Goal: Task Accomplishment & Management: Use online tool/utility

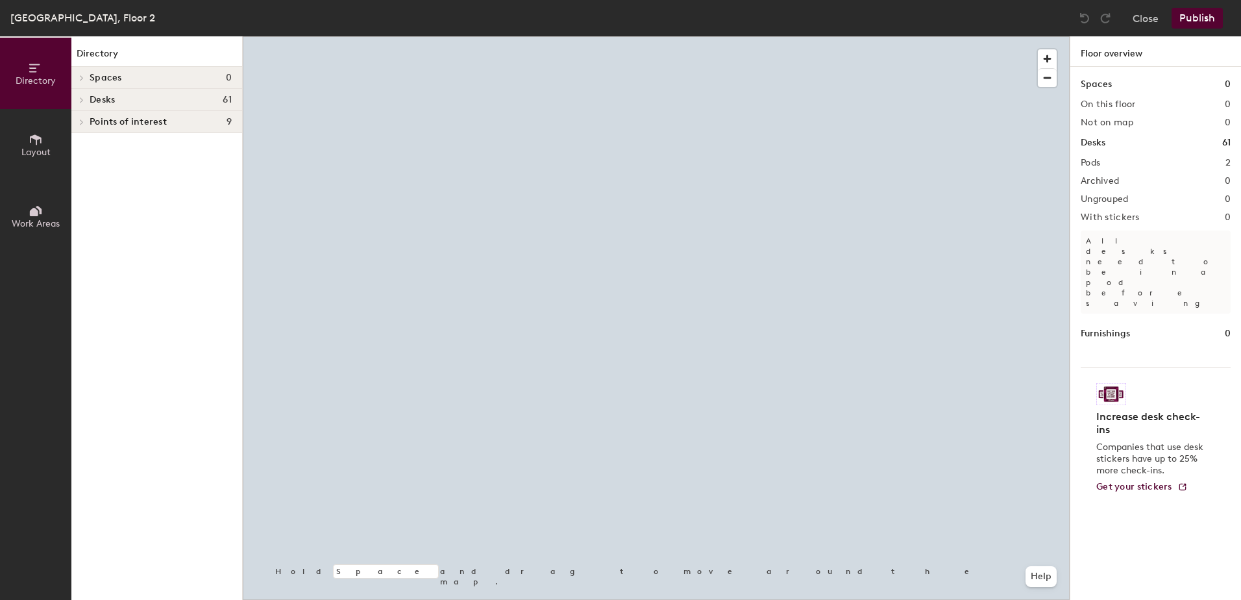
click at [587, 36] on div at bounding box center [656, 36] width 827 height 0
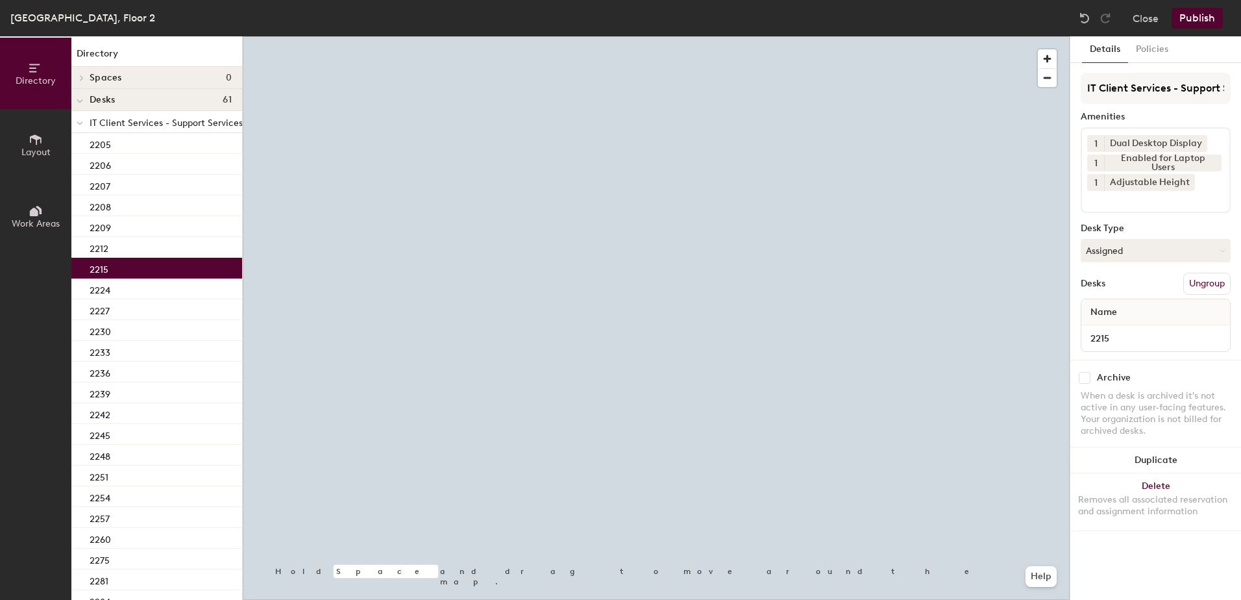
drag, startPoint x: 1116, startPoint y: 254, endPoint x: 1115, endPoint y: 271, distance: 16.9
click at [1116, 263] on div "IT Client Services - Support Services Amenities 1 Dual Desktop Display 1 Enable…" at bounding box center [1156, 216] width 150 height 287
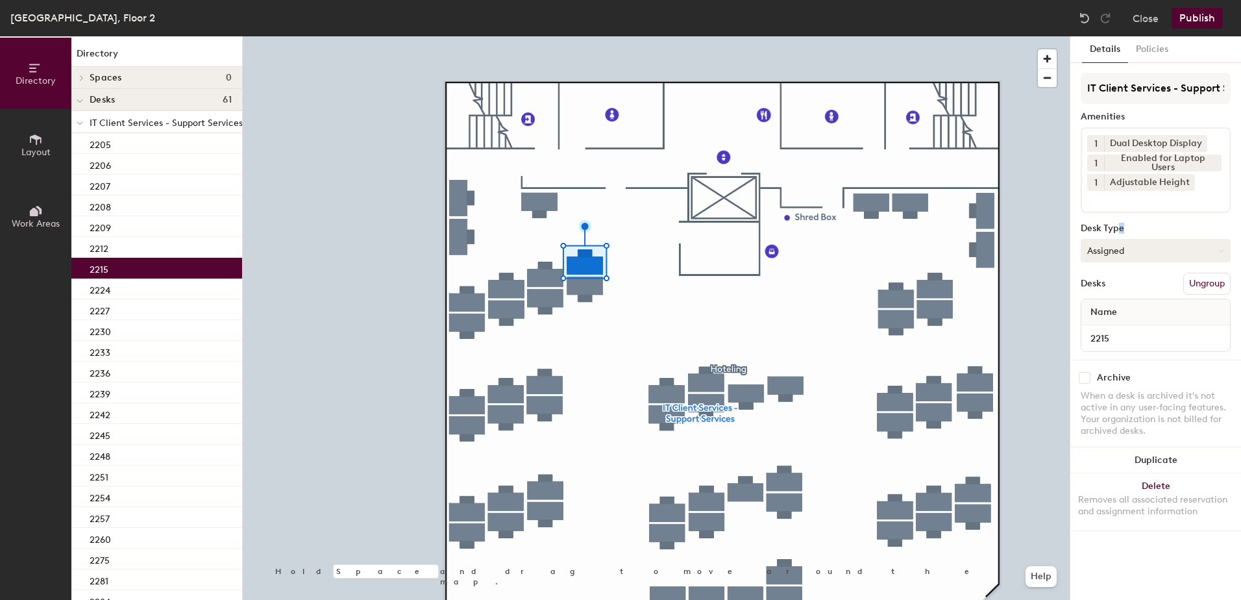
drag, startPoint x: 1120, startPoint y: 232, endPoint x: 1126, endPoint y: 244, distance: 13.6
click at [1126, 242] on div "IT Client Services - Support Services Amenities 1 Dual Desktop Display 1 Enable…" at bounding box center [1156, 216] width 150 height 287
drag, startPoint x: 1126, startPoint y: 244, endPoint x: 1138, endPoint y: 269, distance: 27.3
click at [1138, 271] on div "IT Client Services - Support Services Amenities 1 Dual Desktop Display 1 Enable…" at bounding box center [1156, 216] width 150 height 287
drag, startPoint x: 1135, startPoint y: 252, endPoint x: 1137, endPoint y: 274, distance: 22.2
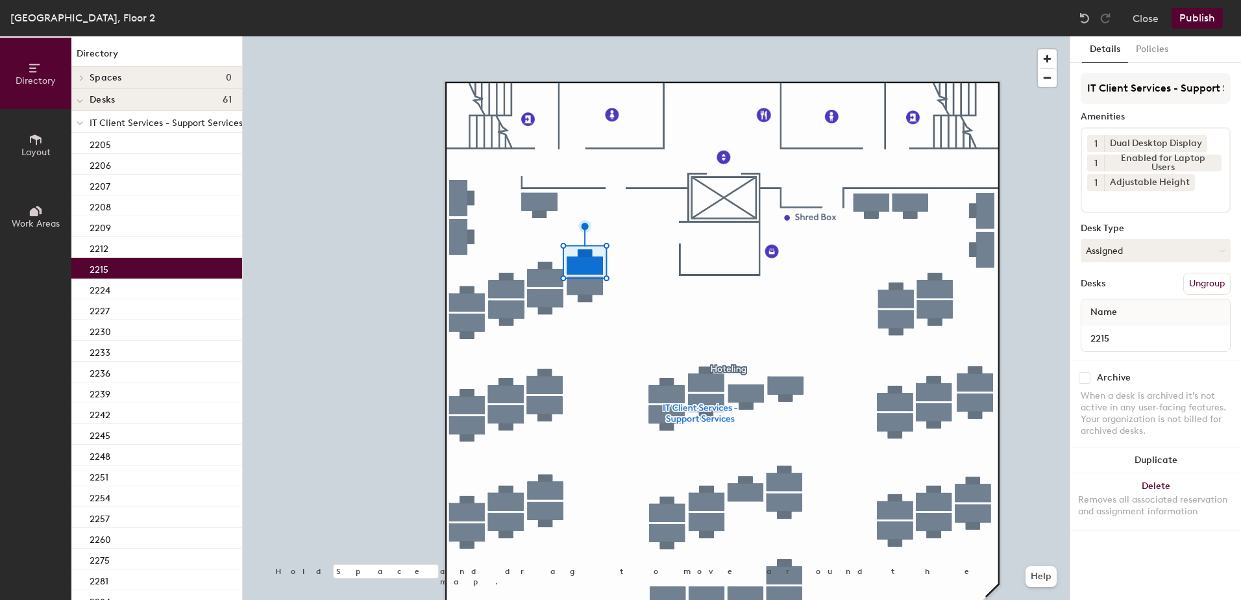
click at [1135, 260] on button "Assigned" at bounding box center [1156, 250] width 150 height 23
click at [1127, 332] on div "Hoteled" at bounding box center [1146, 329] width 130 height 19
click at [1203, 280] on button "Ungroup" at bounding box center [1206, 284] width 47 height 22
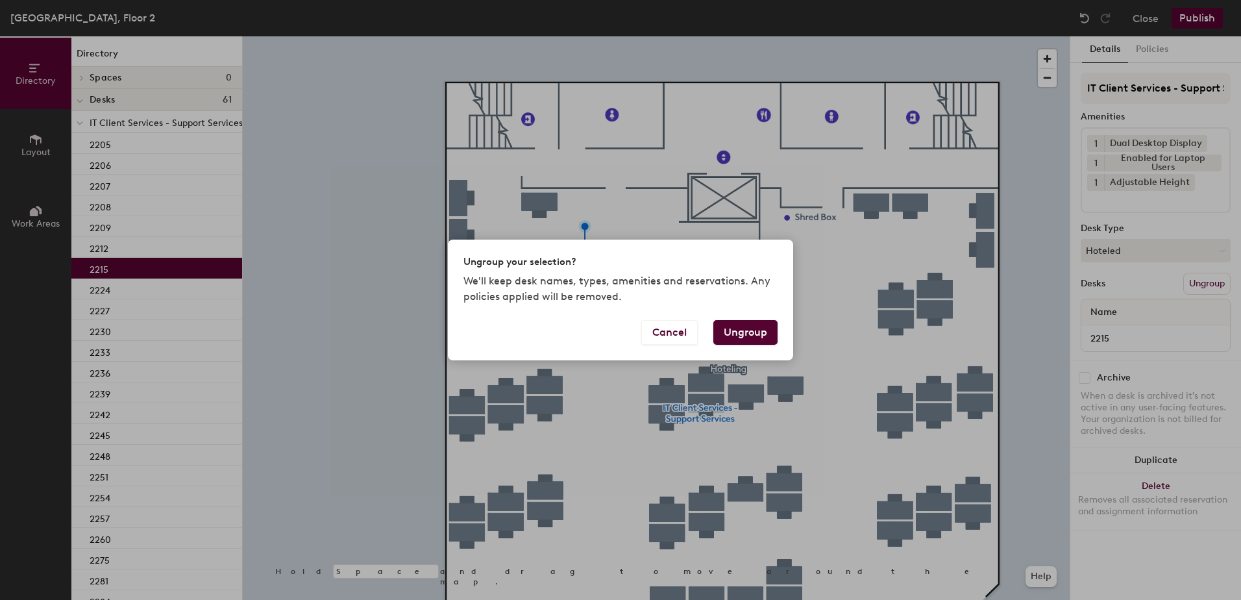
click at [747, 331] on button "Ungroup" at bounding box center [745, 332] width 64 height 25
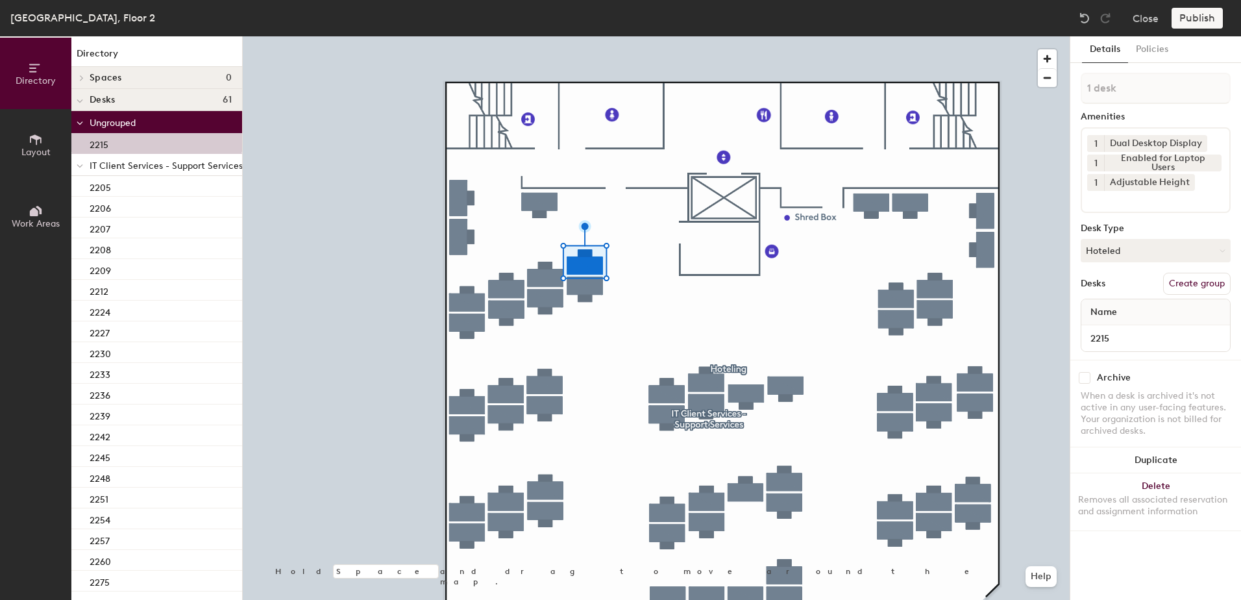
click at [80, 164] on icon at bounding box center [80, 166] width 6 height 5
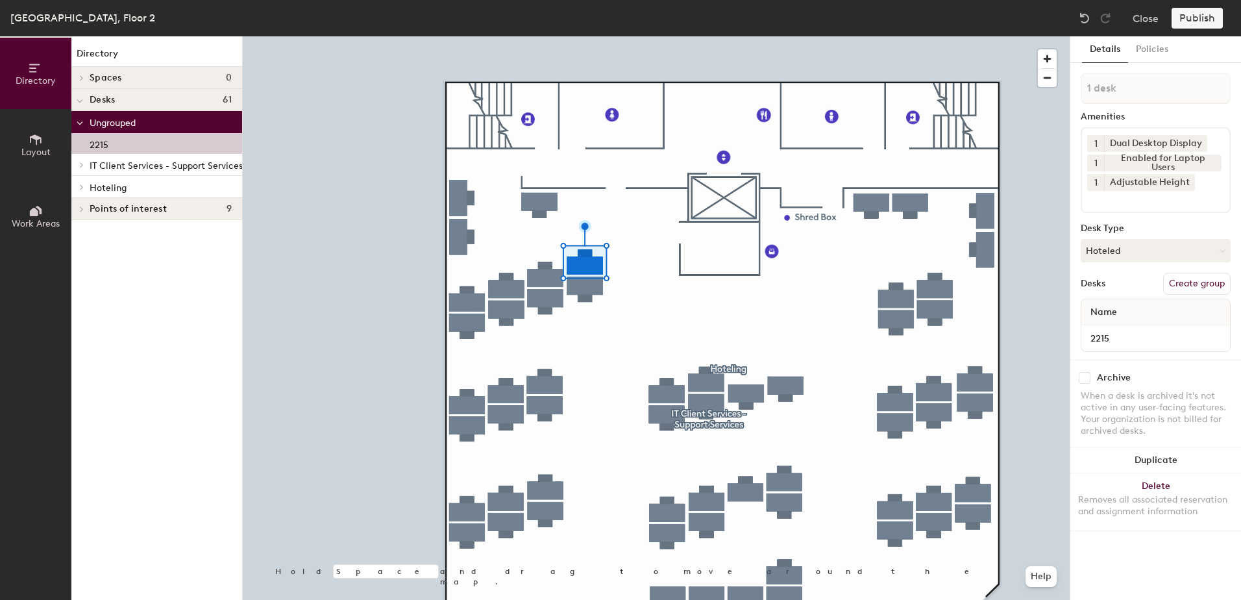
click at [82, 190] on icon at bounding box center [81, 187] width 5 height 6
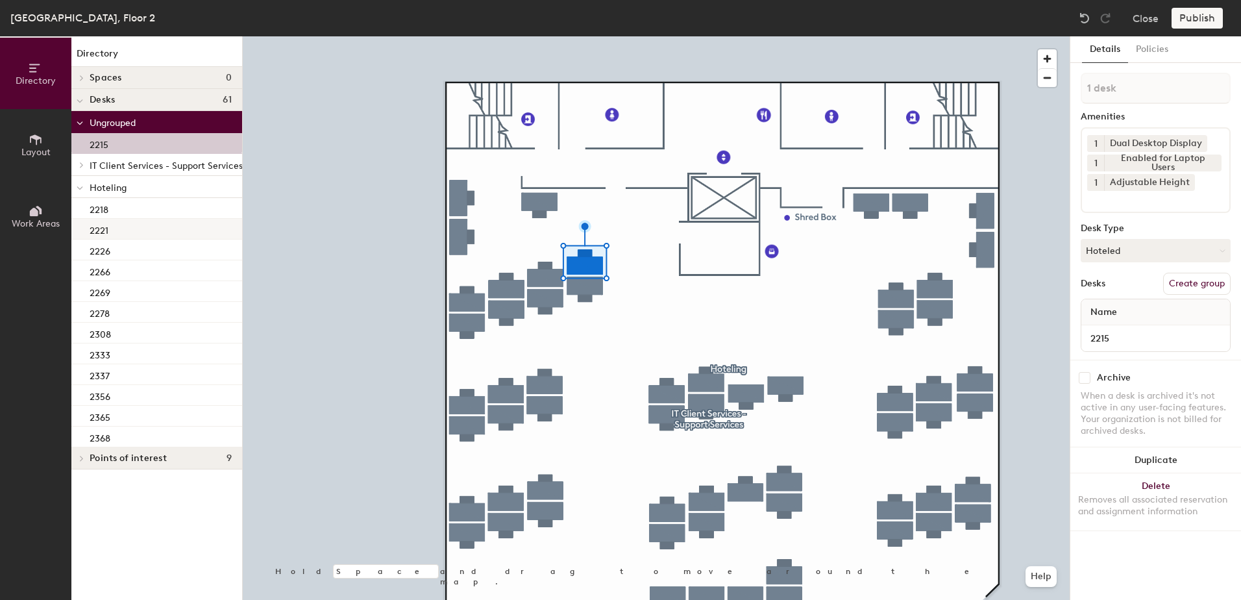
click at [149, 232] on div "2221" at bounding box center [156, 229] width 171 height 21
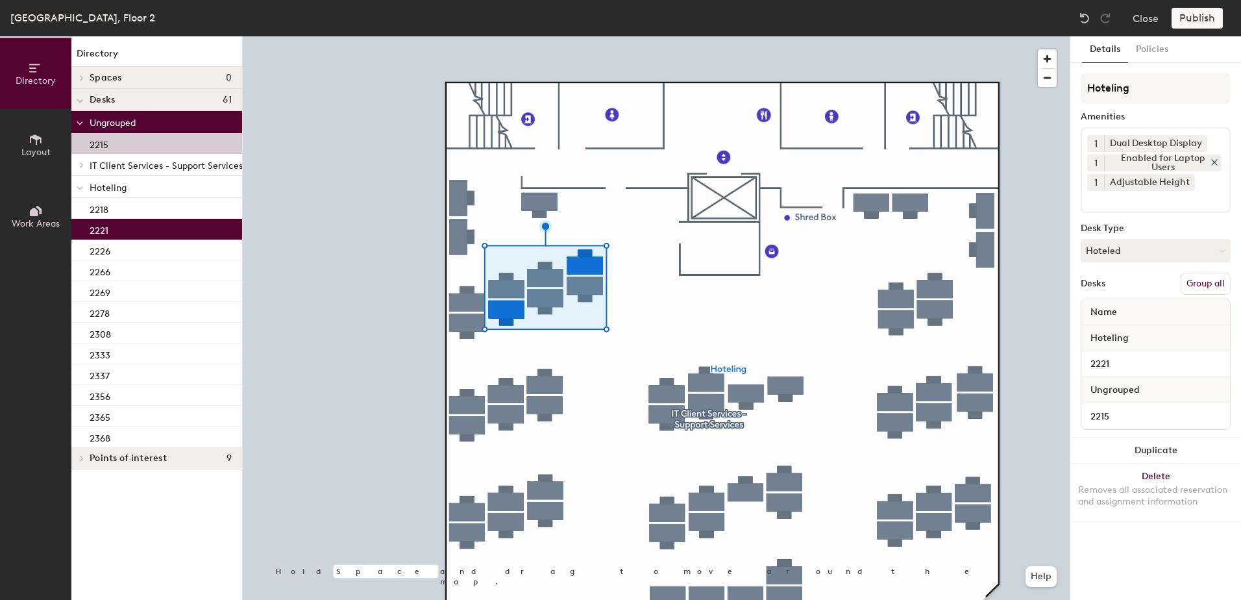
drag, startPoint x: 1202, startPoint y: 291, endPoint x: 1188, endPoint y: 156, distance: 135.7
click at [1200, 282] on button "Group all" at bounding box center [1206, 284] width 50 height 22
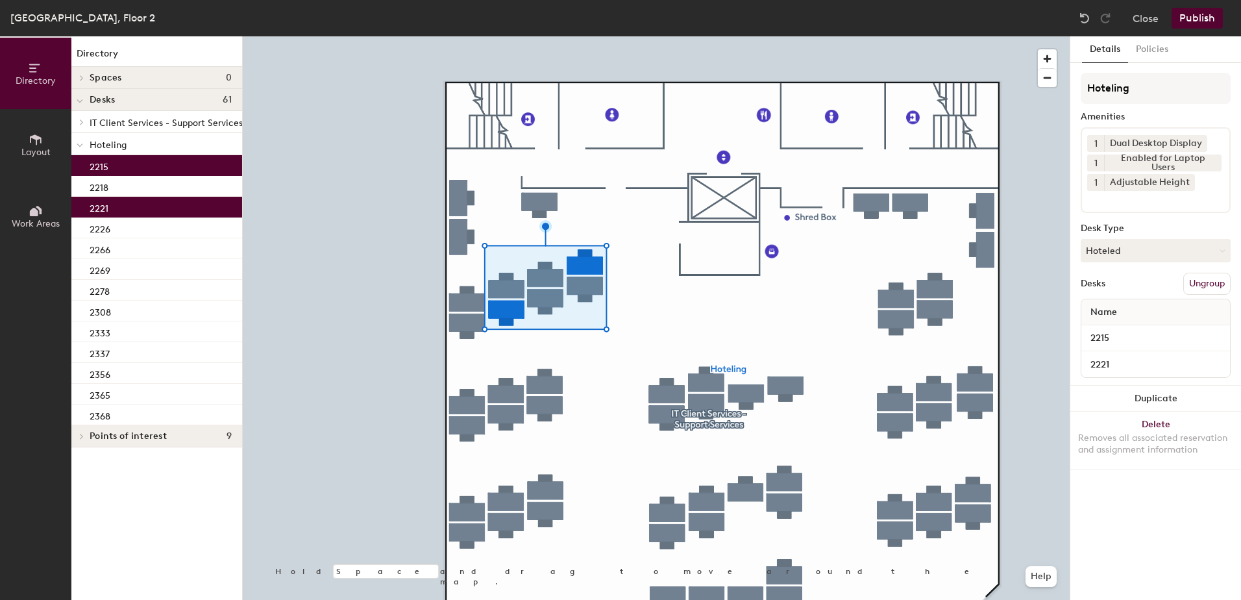
click at [1207, 21] on button "Publish" at bounding box center [1197, 18] width 51 height 21
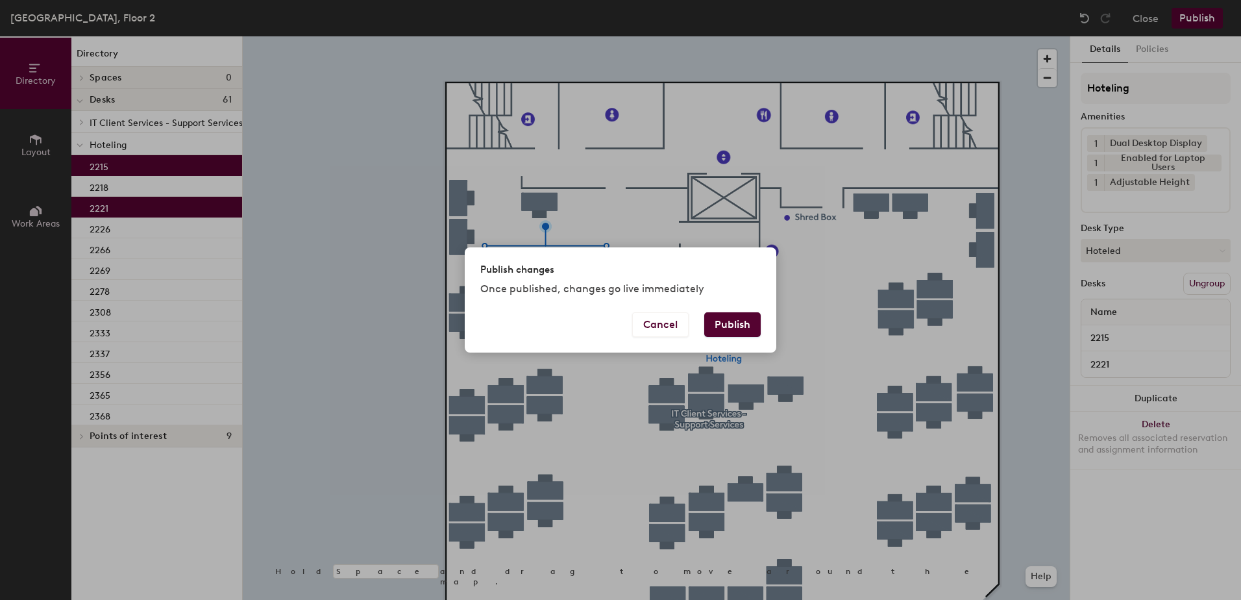
drag, startPoint x: 746, startPoint y: 312, endPoint x: 743, endPoint y: 321, distance: 9.6
click at [744, 318] on button "Publish" at bounding box center [732, 324] width 56 height 25
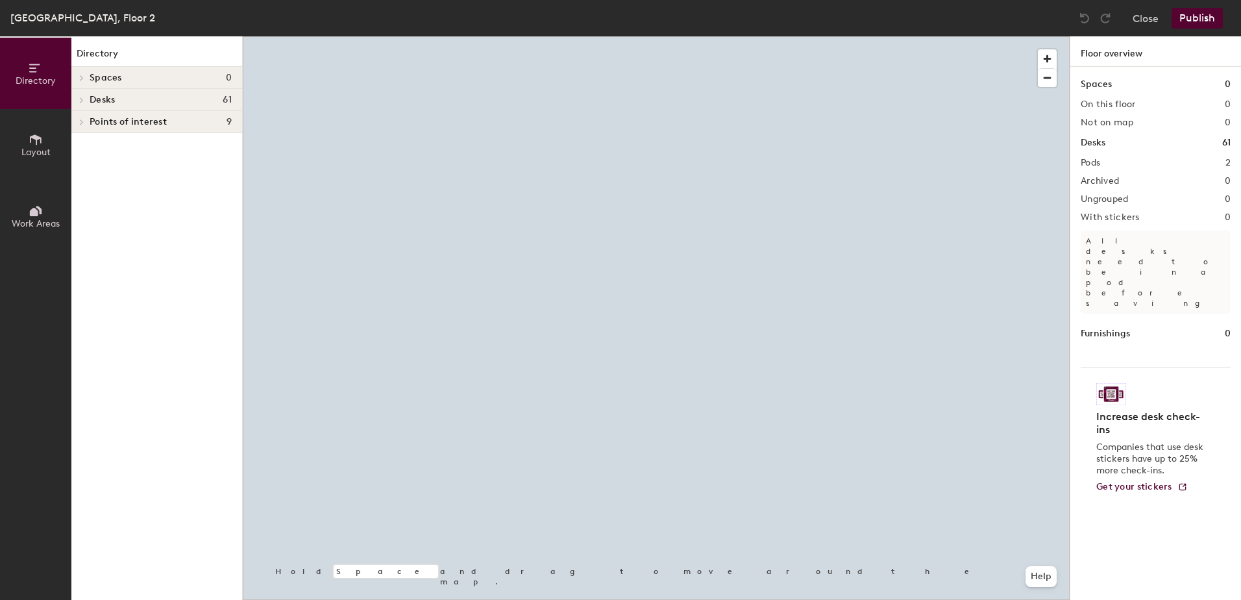
click at [650, 36] on div at bounding box center [656, 36] width 827 height 0
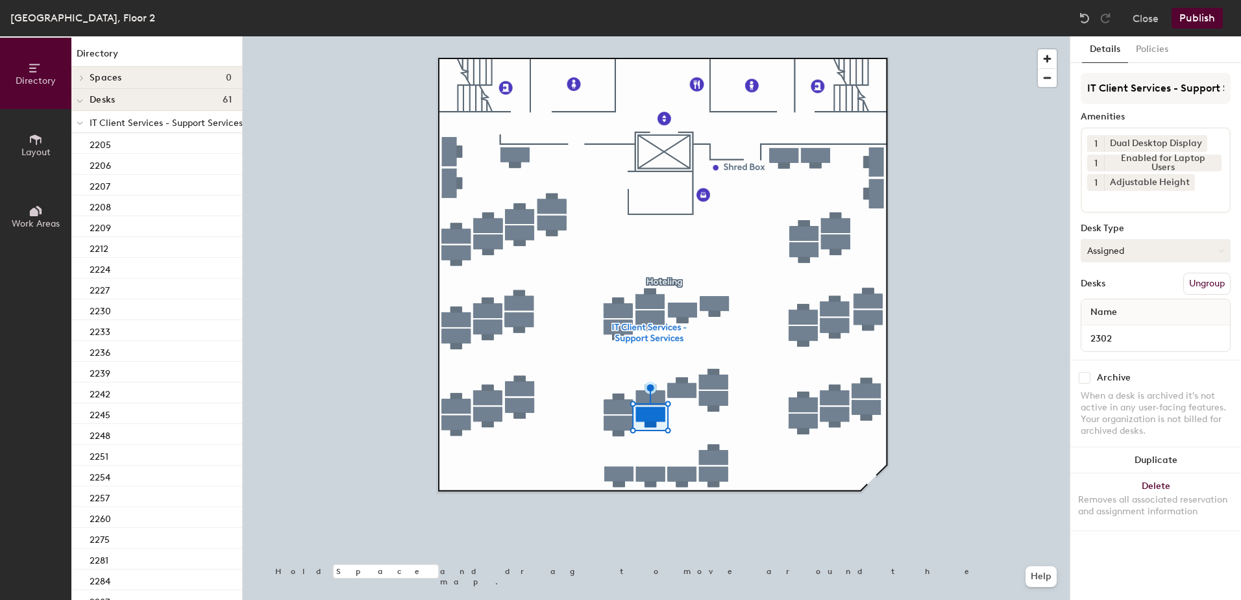
click at [1107, 254] on button "Assigned" at bounding box center [1156, 250] width 150 height 23
click at [1120, 359] on div "IT Client Services - Support Services Amenities 1 Dual Desktop Display 1 Enable…" at bounding box center [1156, 216] width 150 height 287
drag, startPoint x: 1096, startPoint y: 247, endPoint x: 1114, endPoint y: 271, distance: 30.3
click at [1098, 247] on button "Assigned" at bounding box center [1156, 250] width 150 height 23
click at [1131, 332] on div "Hoteled" at bounding box center [1146, 329] width 130 height 19
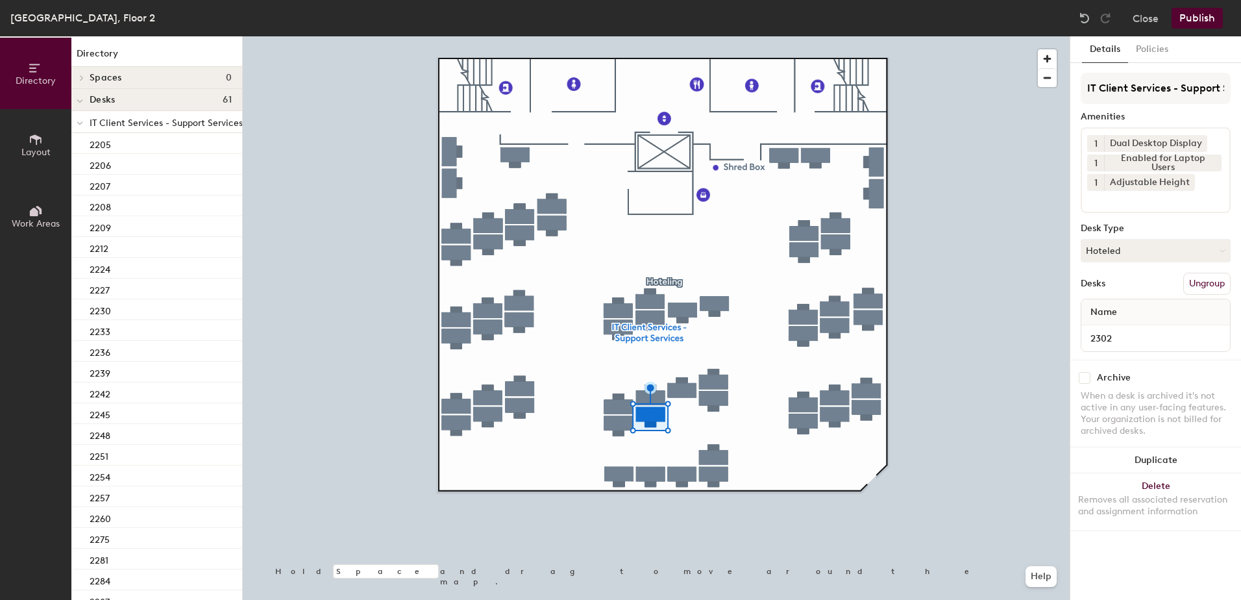
click at [1206, 281] on button "Ungroup" at bounding box center [1206, 284] width 47 height 22
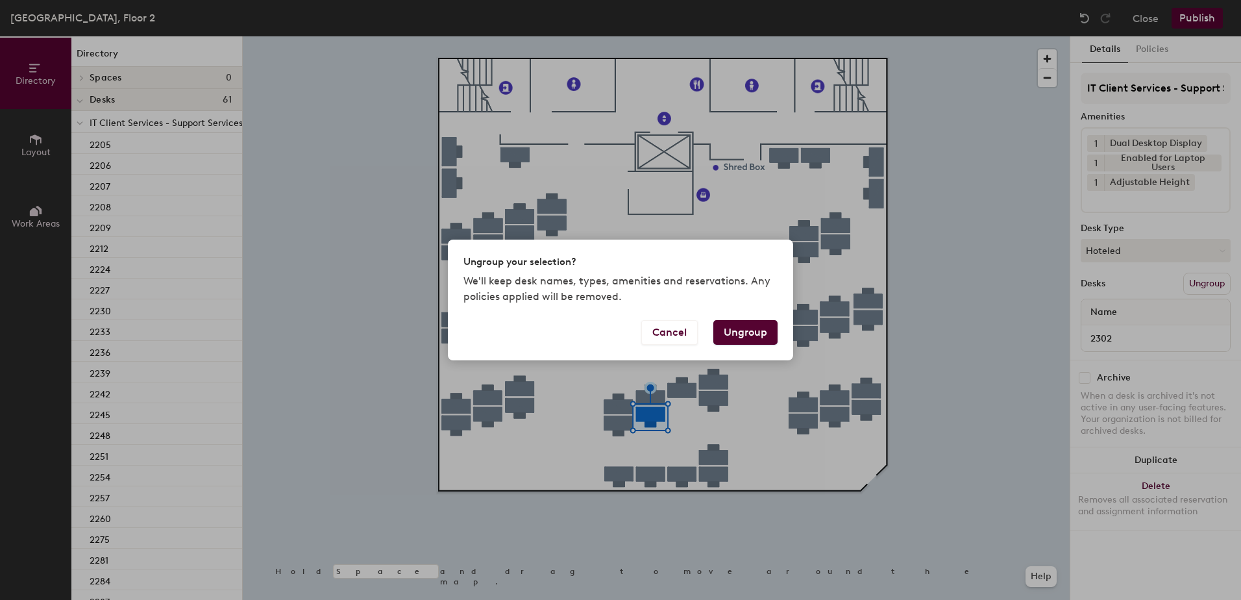
click at [741, 333] on button "Ungroup" at bounding box center [745, 332] width 64 height 25
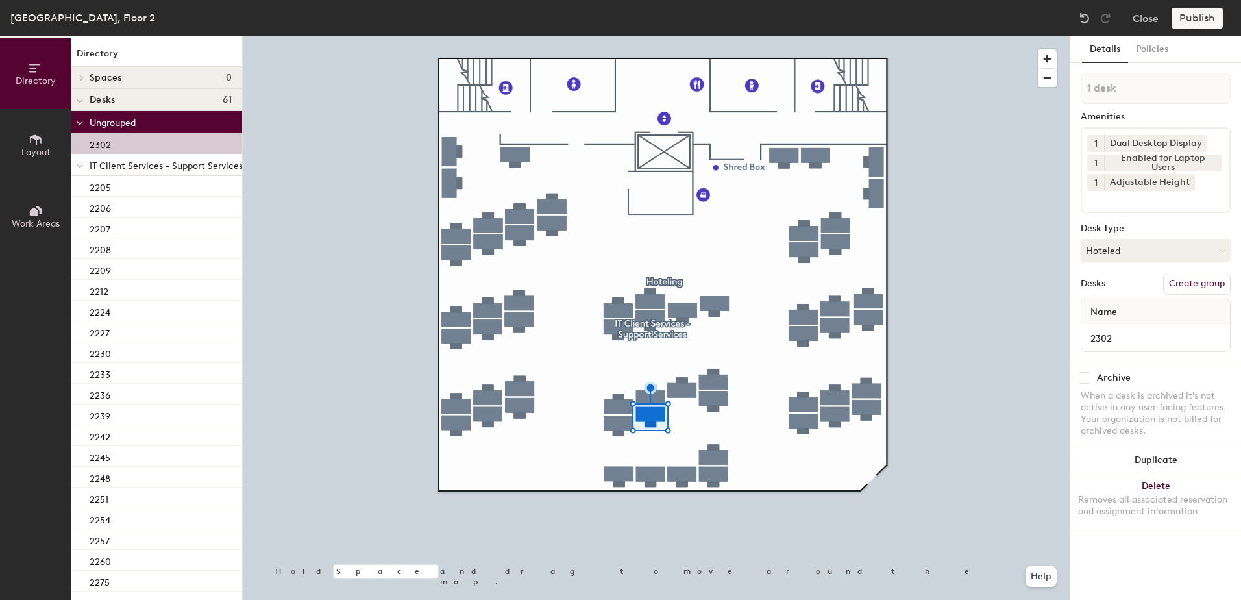
click at [78, 166] on icon at bounding box center [79, 166] width 5 height 3
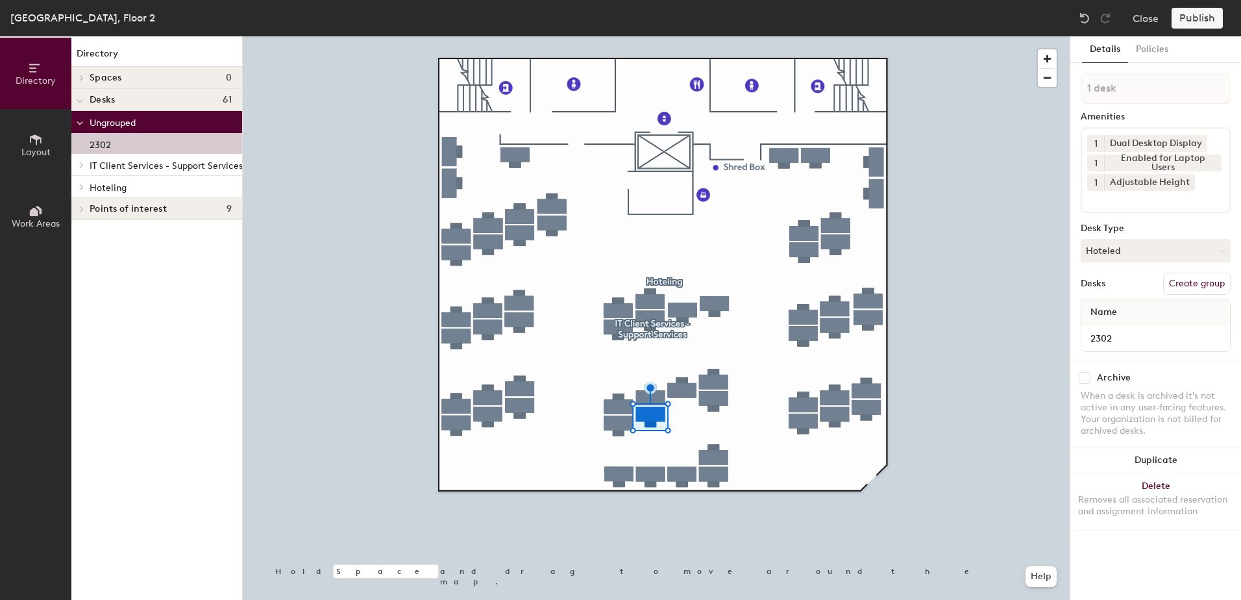
click at [82, 189] on icon at bounding box center [81, 187] width 5 height 6
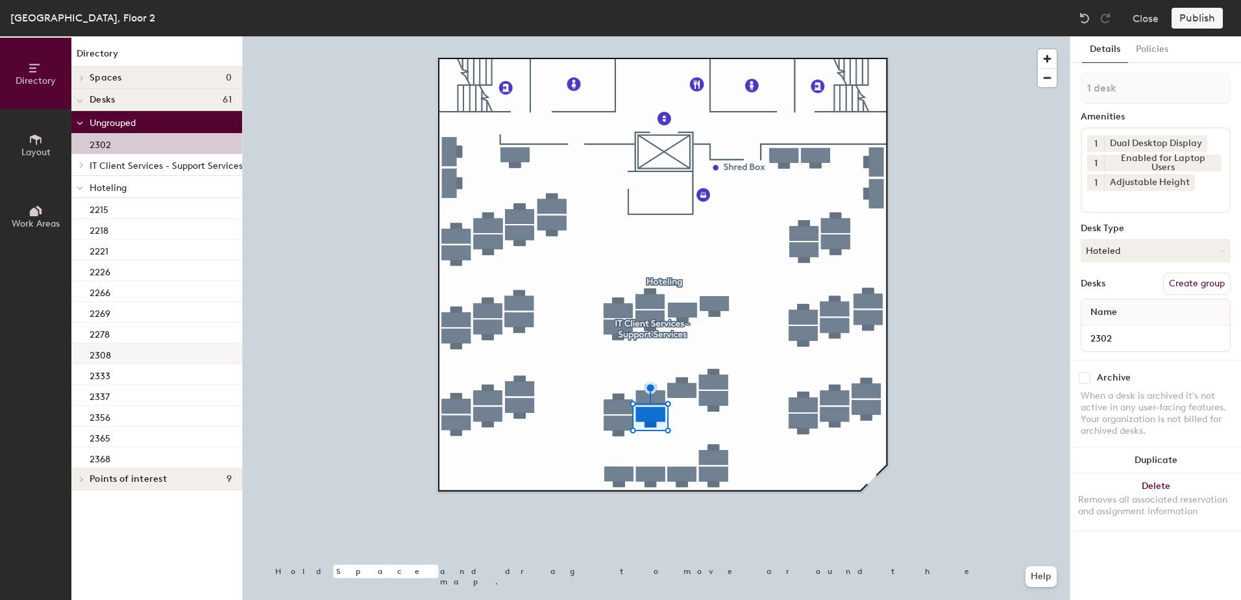
click at [146, 362] on div "2308" at bounding box center [156, 353] width 171 height 21
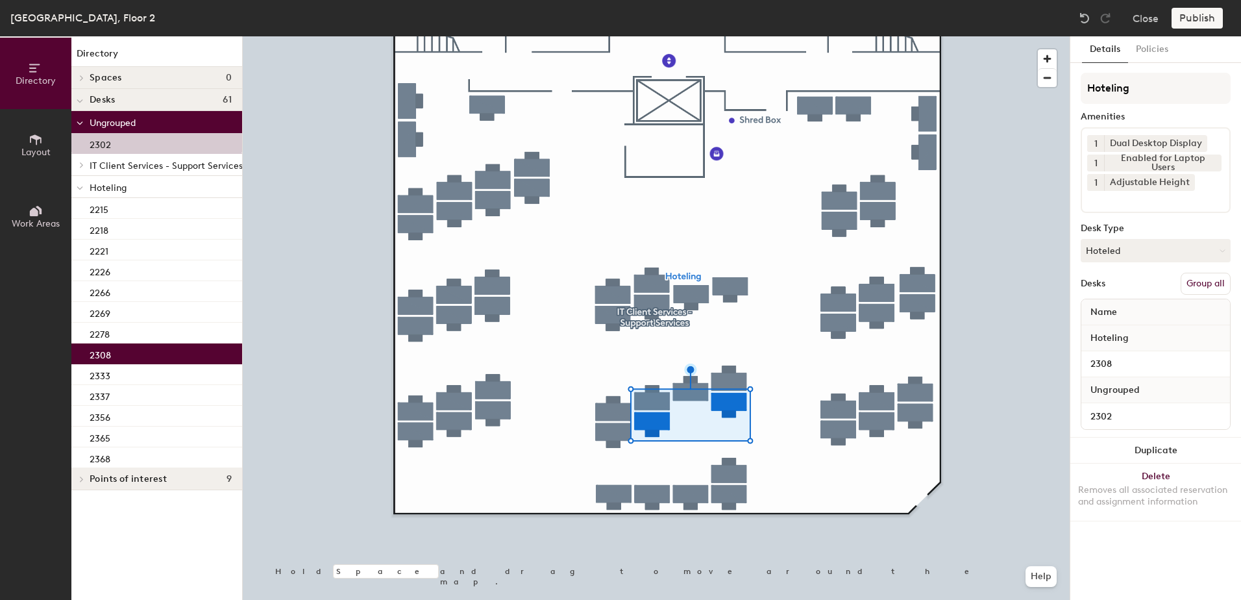
click at [1198, 286] on button "Group all" at bounding box center [1206, 284] width 50 height 22
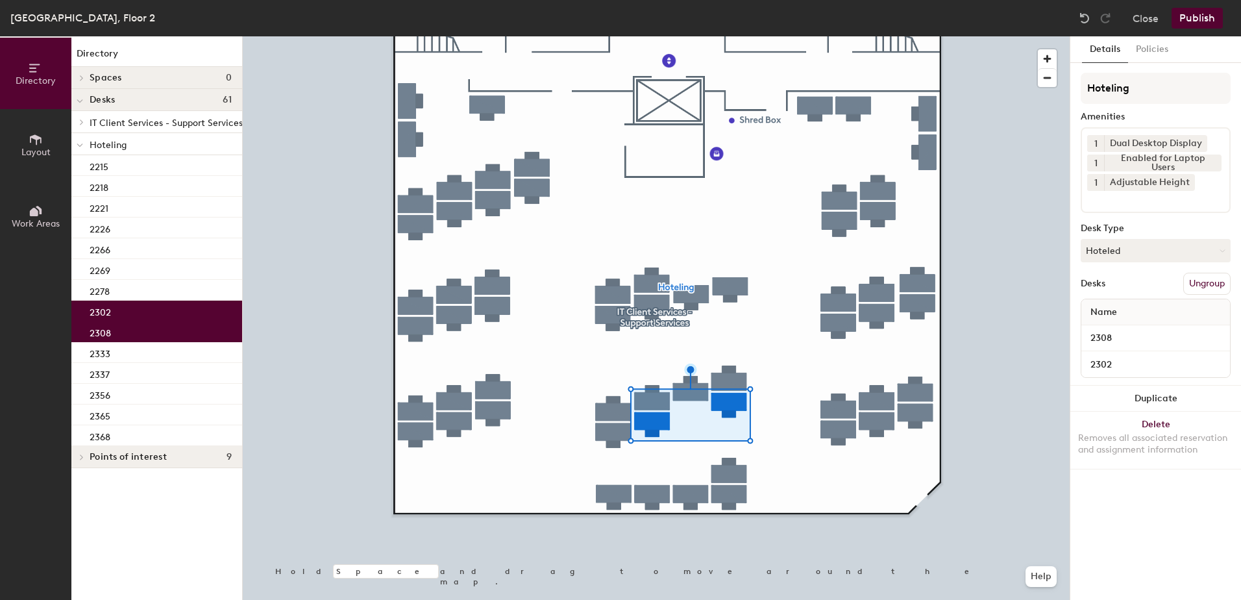
drag, startPoint x: 1189, startPoint y: 15, endPoint x: 1188, endPoint y: 27, distance: 11.7
click at [1189, 21] on button "Publish" at bounding box center [1197, 18] width 51 height 21
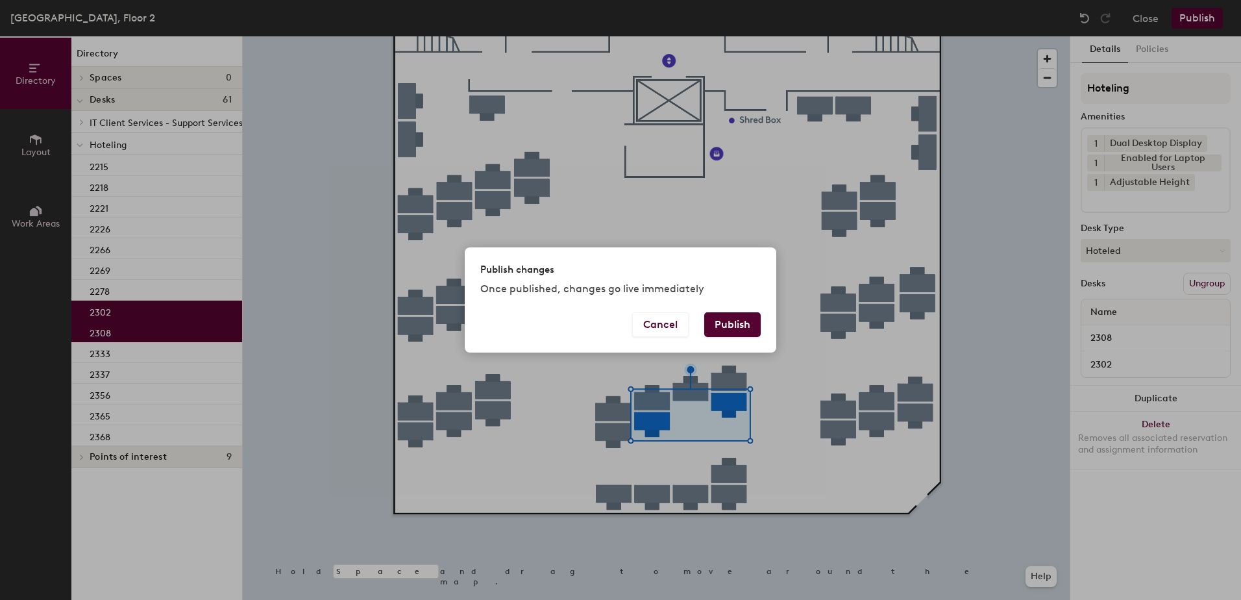
click at [727, 330] on button "Publish" at bounding box center [732, 324] width 56 height 25
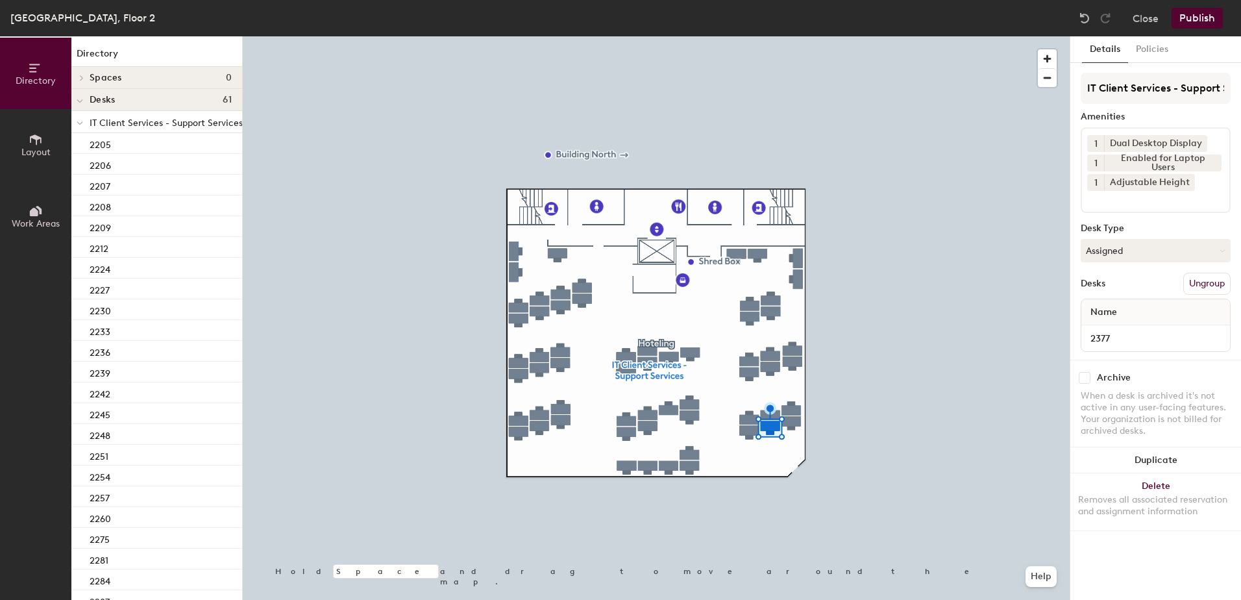
drag, startPoint x: 1192, startPoint y: 252, endPoint x: 1182, endPoint y: 273, distance: 22.4
click at [1190, 254] on button "Assigned" at bounding box center [1156, 250] width 150 height 23
click at [1160, 330] on div "Hoteled" at bounding box center [1146, 329] width 130 height 19
click at [1202, 278] on button "Ungroup" at bounding box center [1206, 284] width 47 height 22
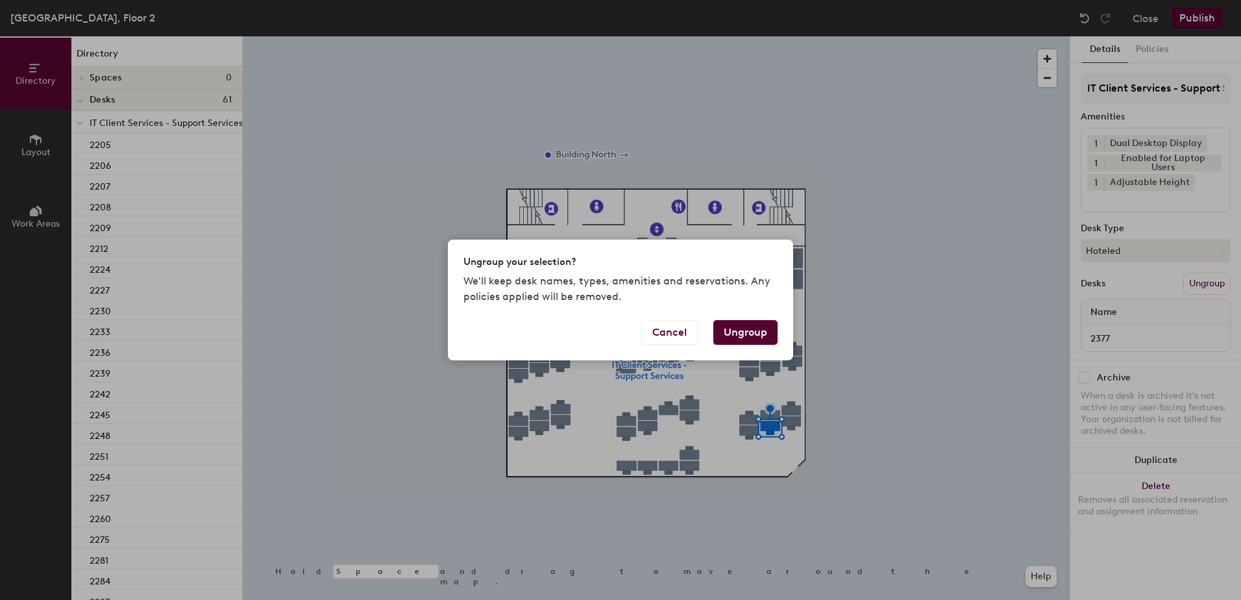
click at [754, 335] on button "Ungroup" at bounding box center [745, 332] width 64 height 25
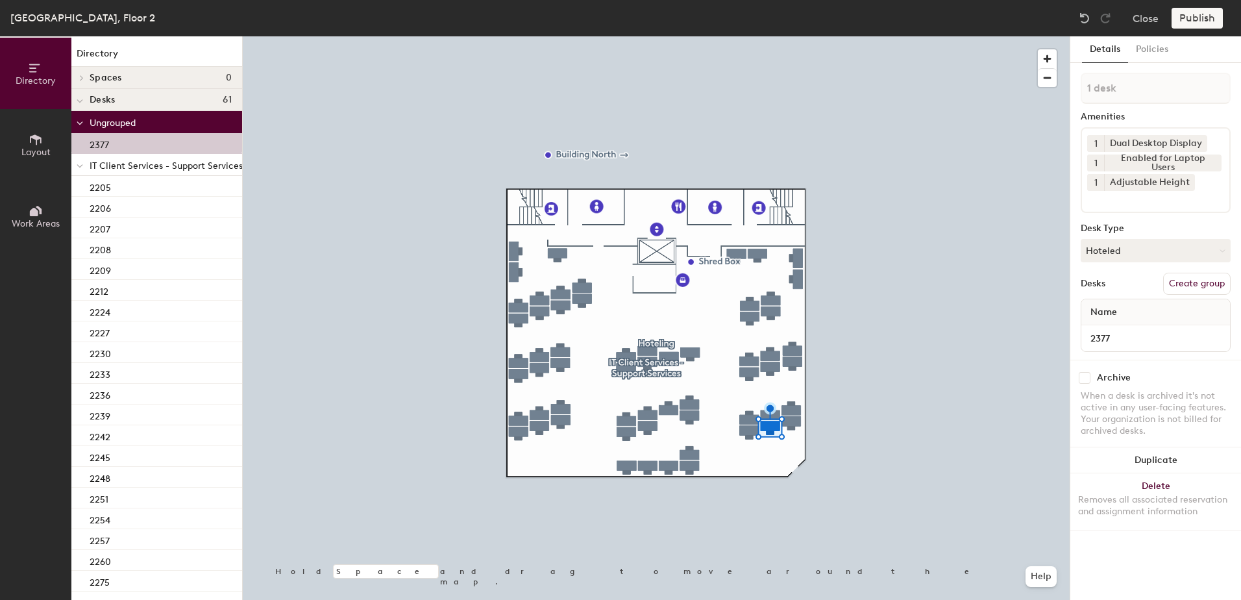
drag, startPoint x: 80, startPoint y: 162, endPoint x: 80, endPoint y: 180, distance: 18.2
click at [79, 164] on span at bounding box center [80, 165] width 6 height 11
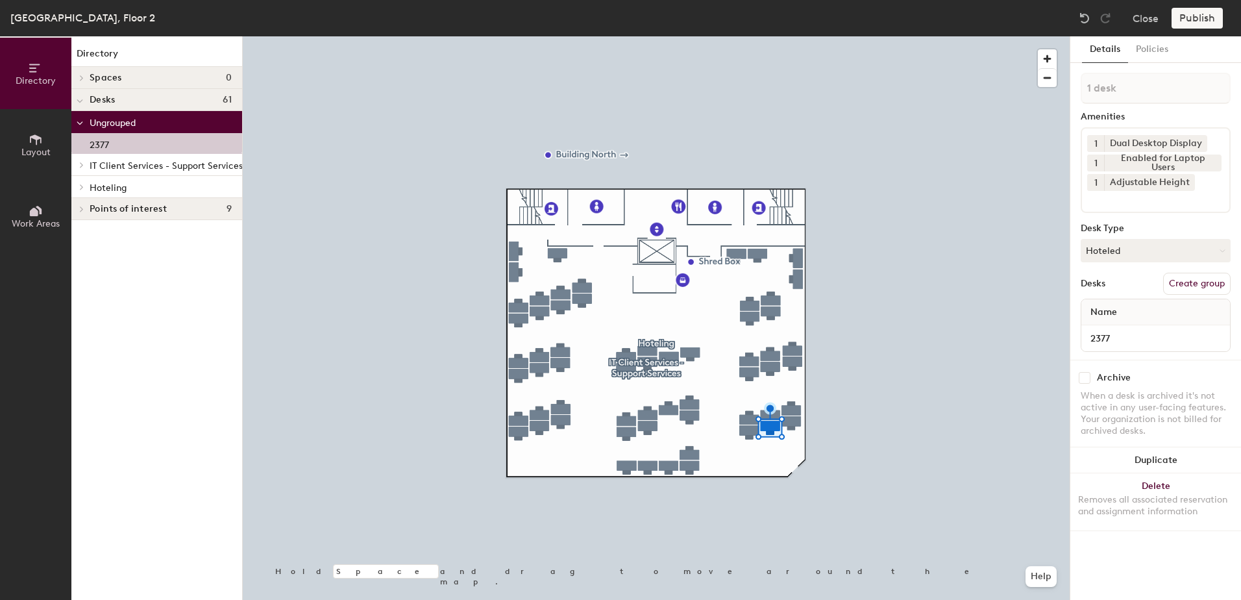
click at [82, 188] on icon at bounding box center [81, 186] width 3 height 5
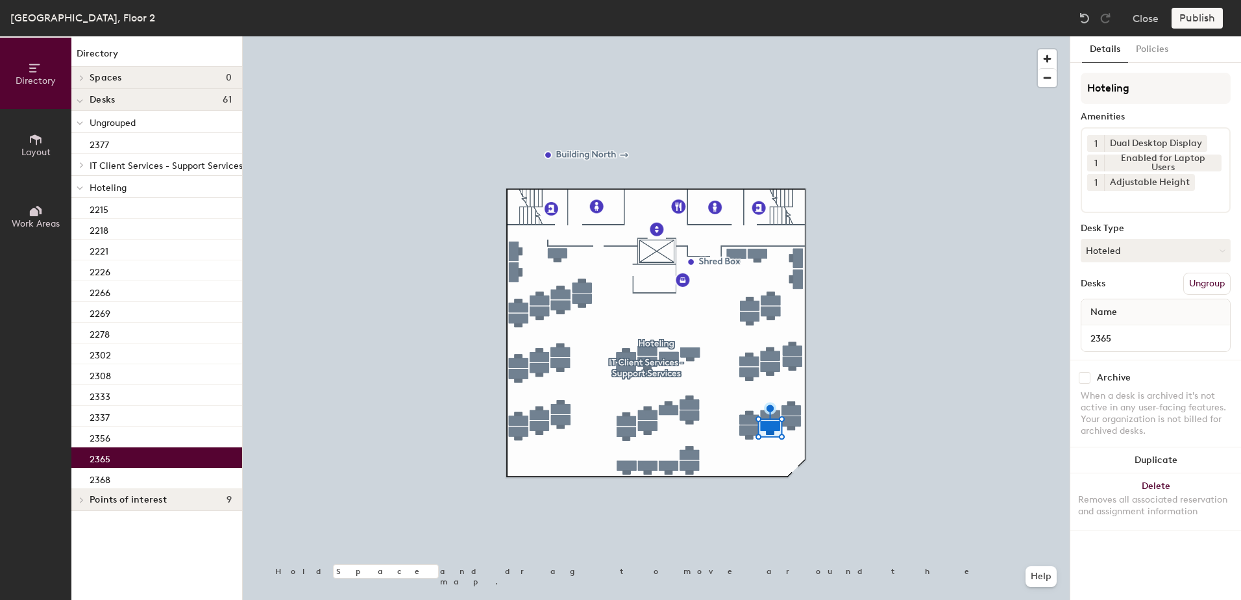
click at [165, 457] on div "2365" at bounding box center [156, 457] width 171 height 21
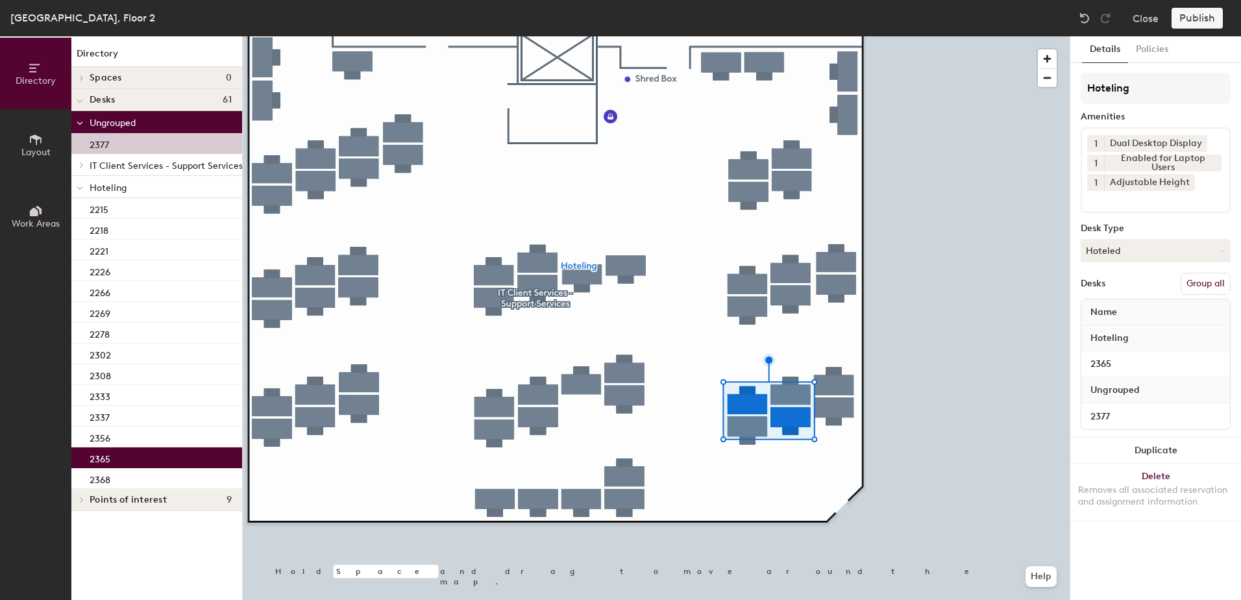
click at [1195, 289] on button "Group all" at bounding box center [1206, 284] width 50 height 22
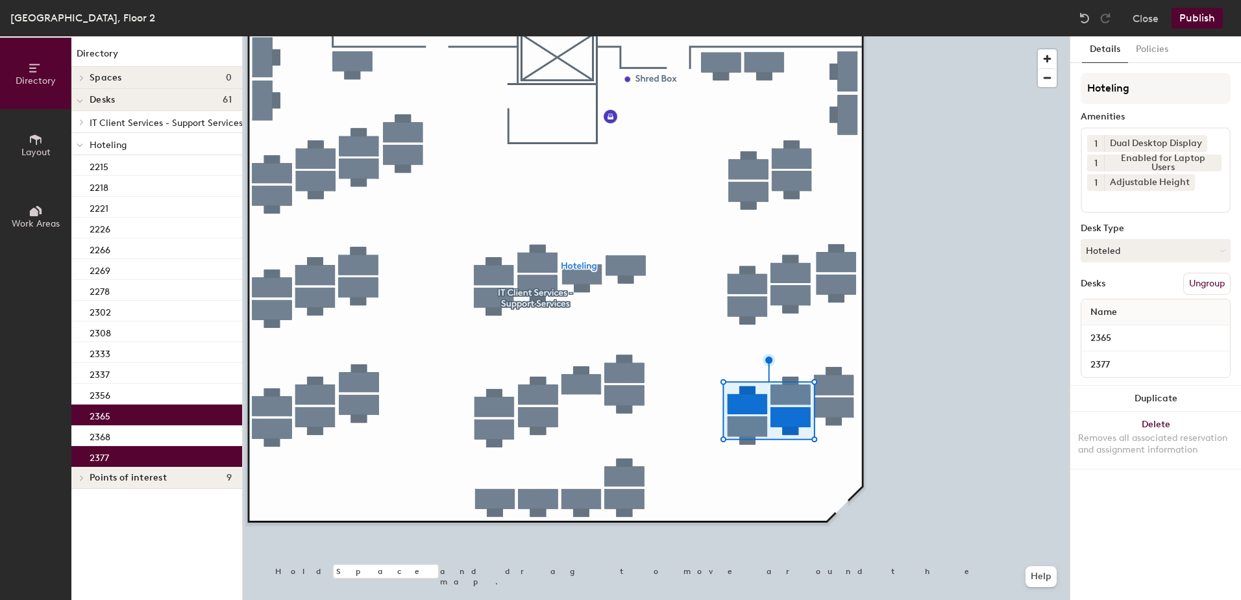
click at [1194, 20] on button "Publish" at bounding box center [1197, 18] width 51 height 21
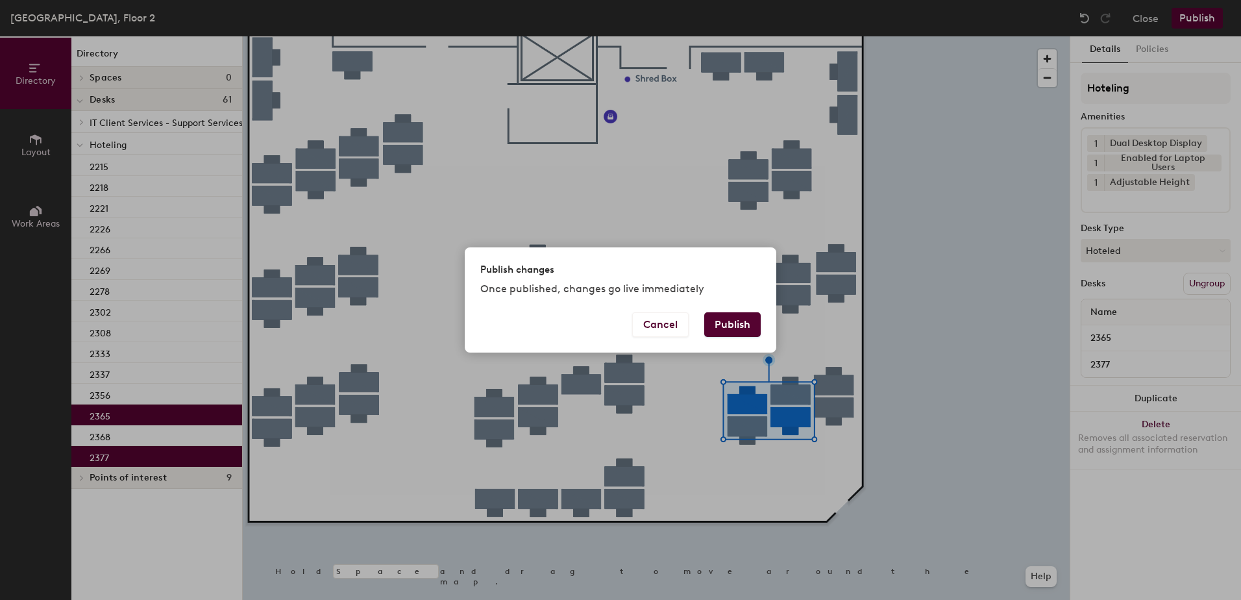
click at [730, 330] on button "Publish" at bounding box center [732, 324] width 56 height 25
